Goal: Task Accomplishment & Management: Manage account settings

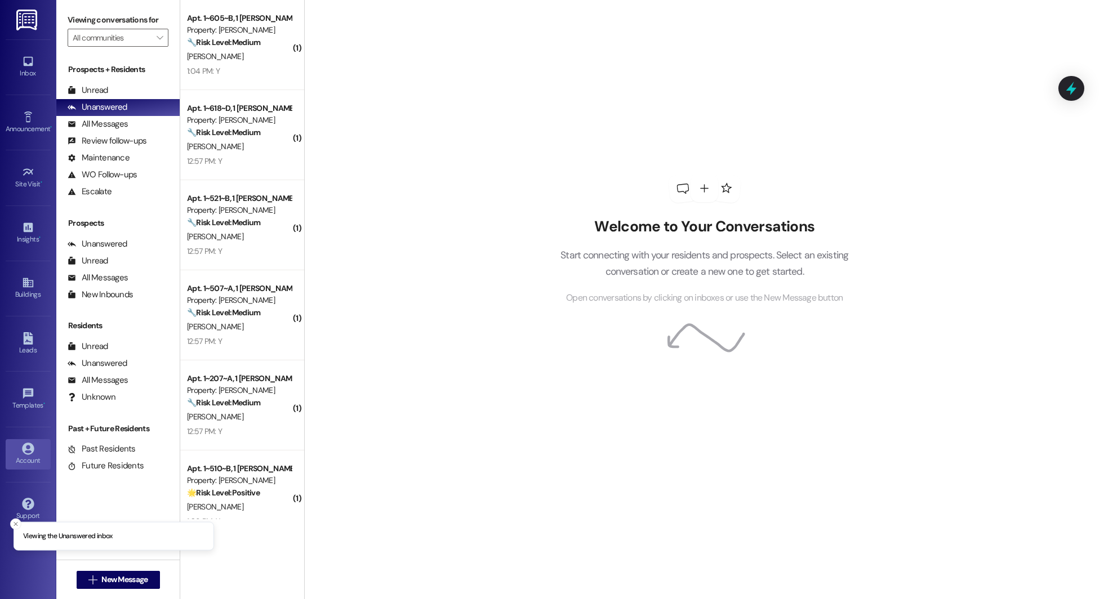
click at [17, 449] on link "Account" at bounding box center [28, 454] width 45 height 30
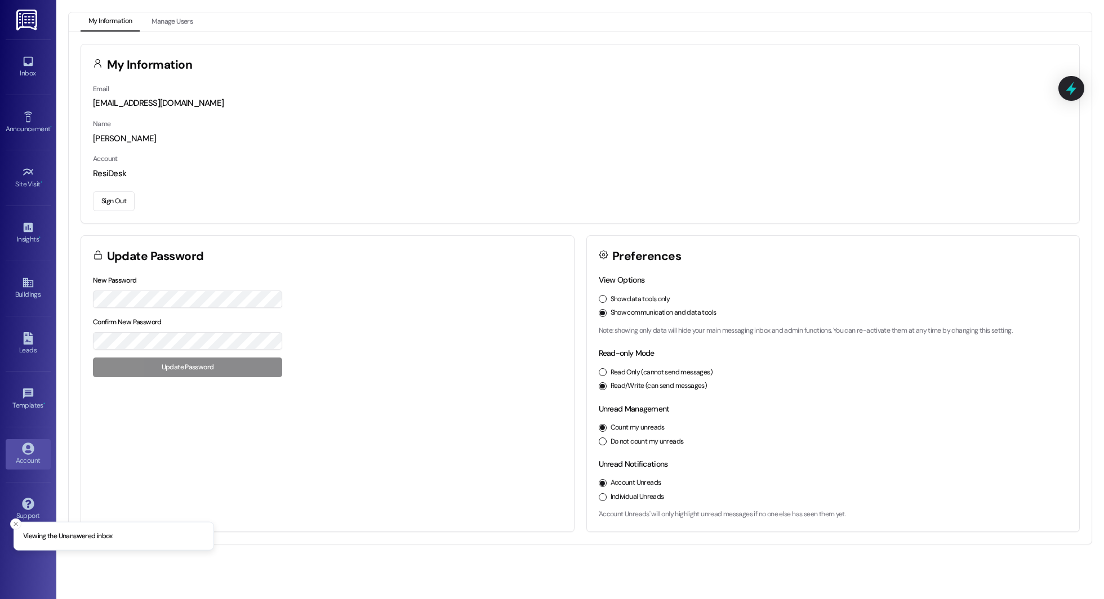
click at [105, 205] on button "Sign Out" at bounding box center [114, 201] width 42 height 20
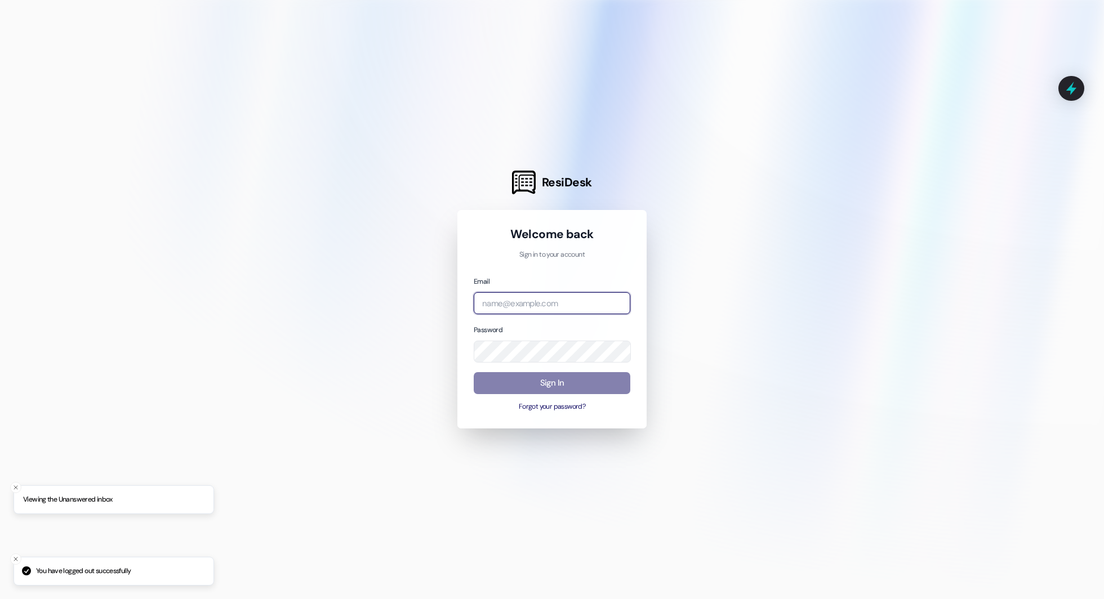
click at [544, 309] on input "email" at bounding box center [552, 303] width 157 height 22
type input "k"
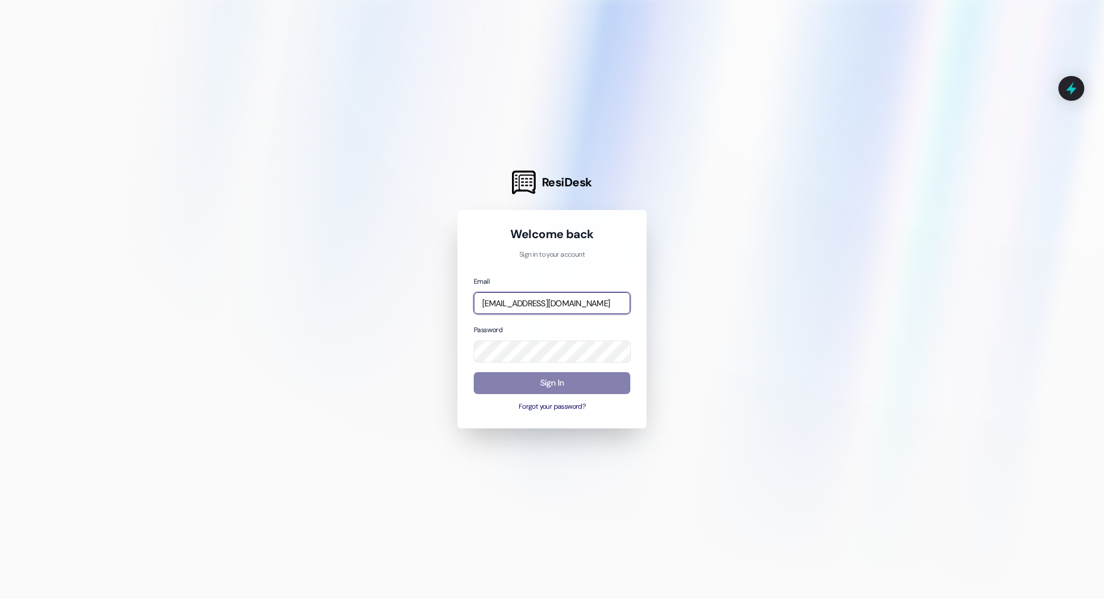
type input "[EMAIL_ADDRESS][DOMAIN_NAME]"
